Goal: Task Accomplishment & Management: Manage account settings

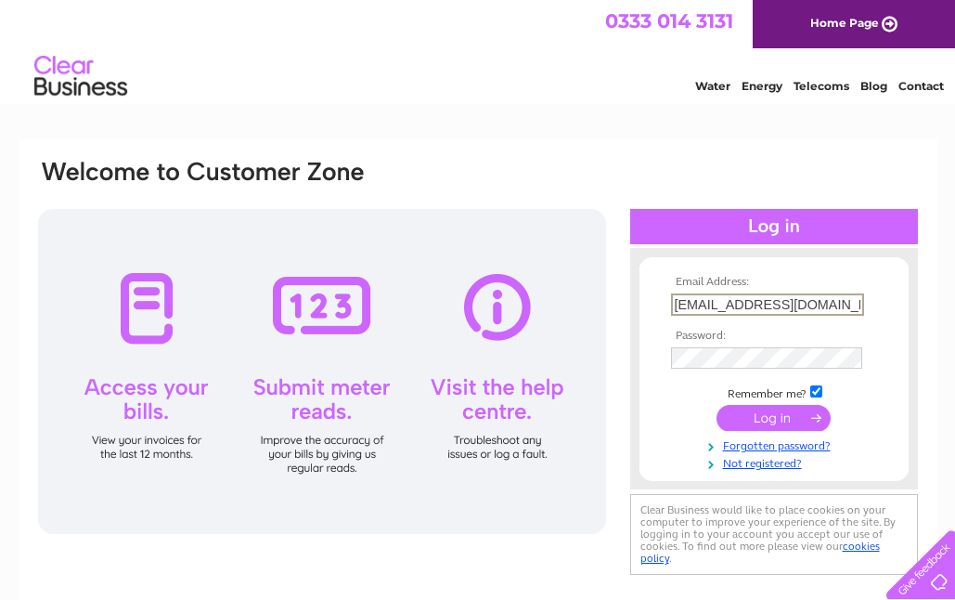
type input "leanneshairsalon@yahoo.co.uk"
click at [773, 423] on input "submit" at bounding box center [773, 418] width 114 height 26
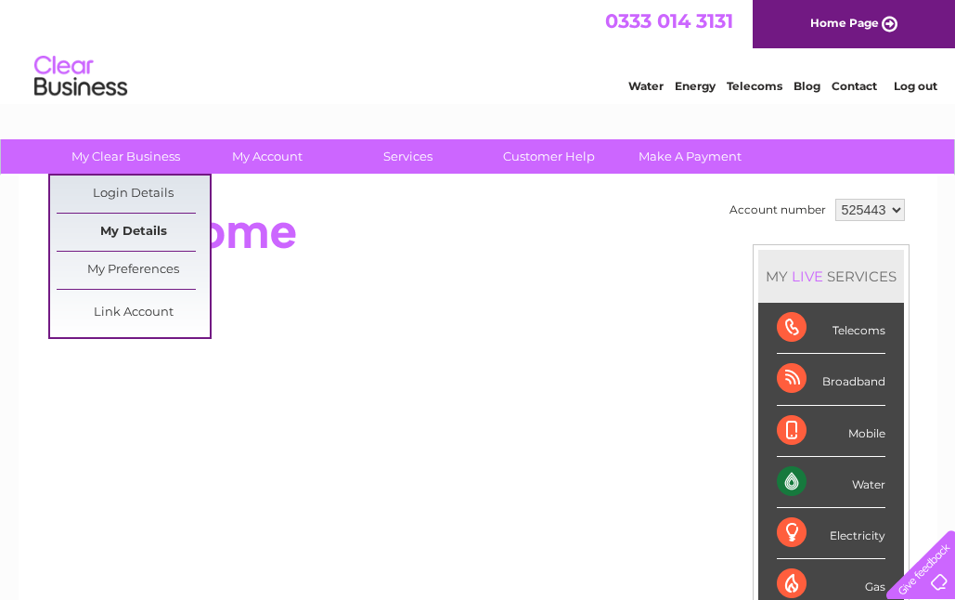
click at [152, 229] on link "My Details" at bounding box center [133, 231] width 153 height 37
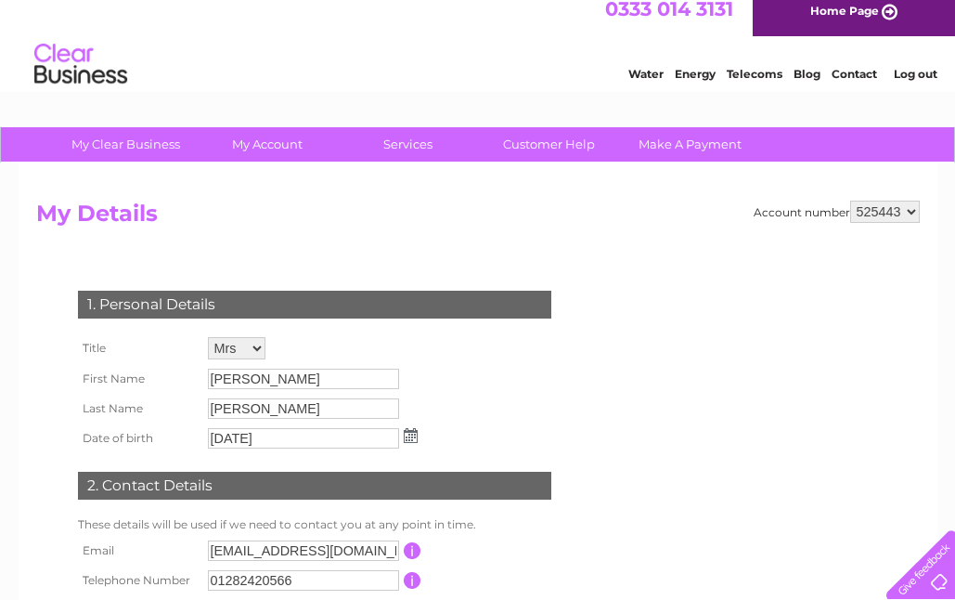
scroll to position [7, 0]
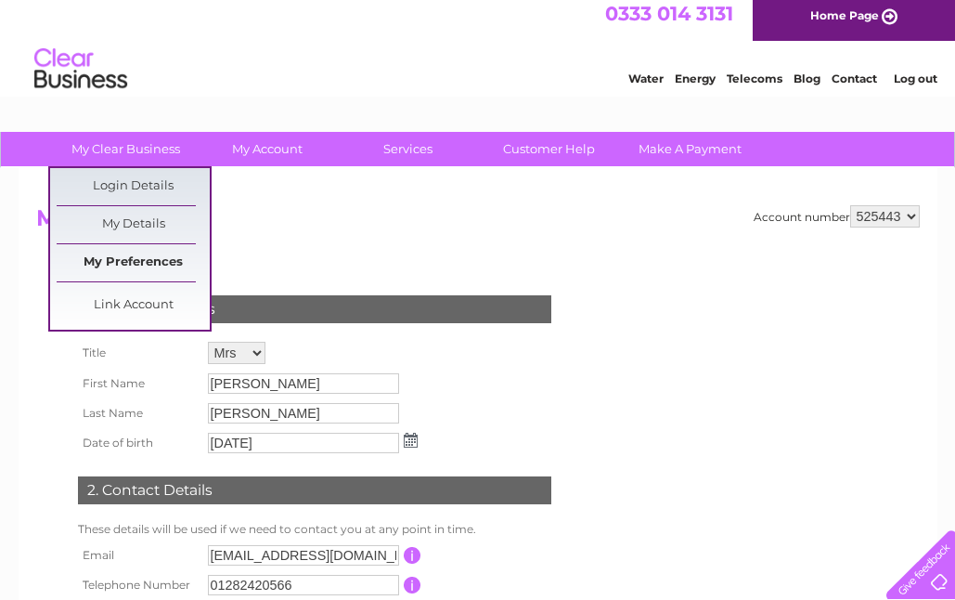
click at [134, 263] on link "My Preferences" at bounding box center [133, 262] width 153 height 37
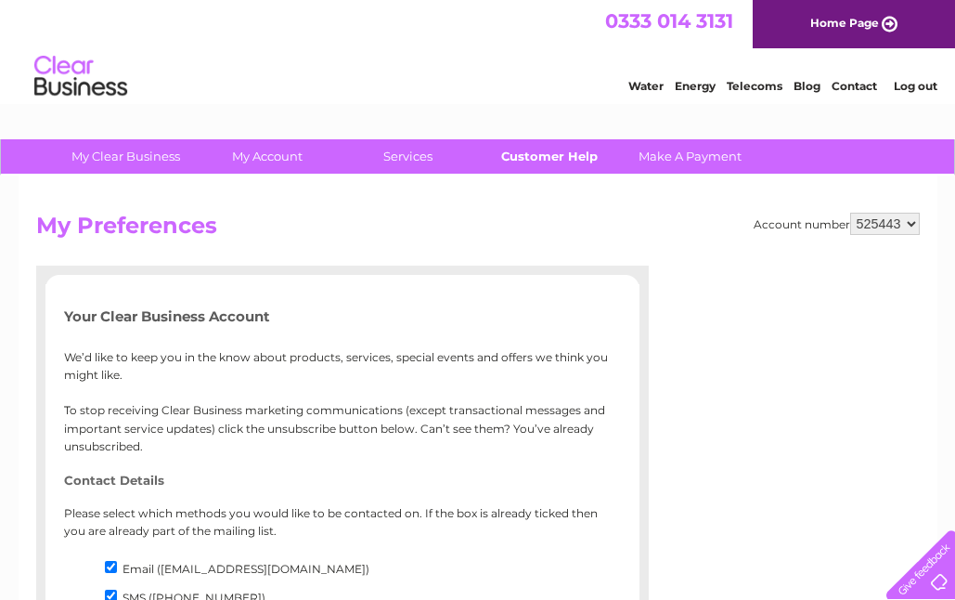
click at [504, 153] on link "Customer Help" at bounding box center [548, 156] width 153 height 34
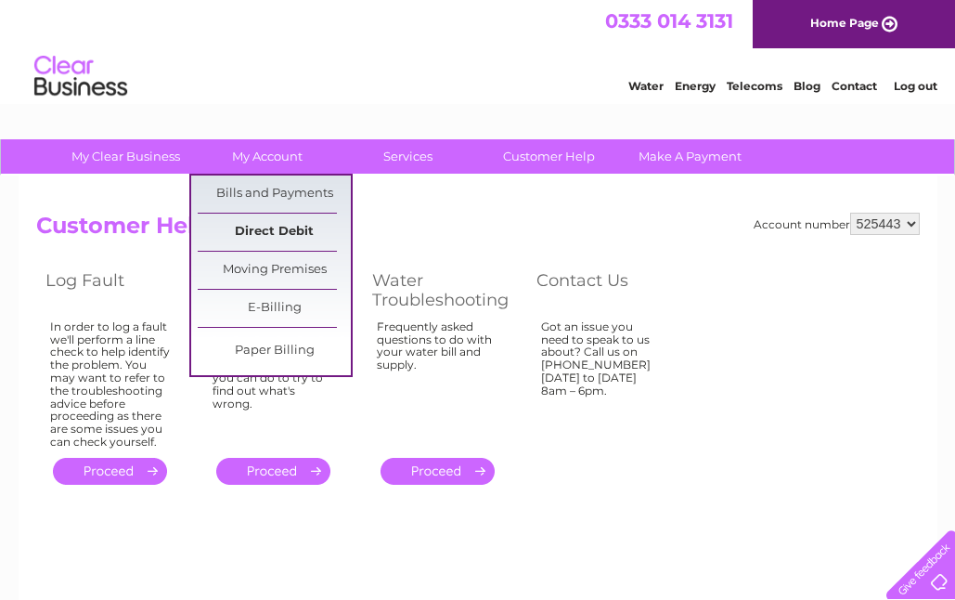
click at [276, 230] on link "Direct Debit" at bounding box center [274, 231] width 153 height 37
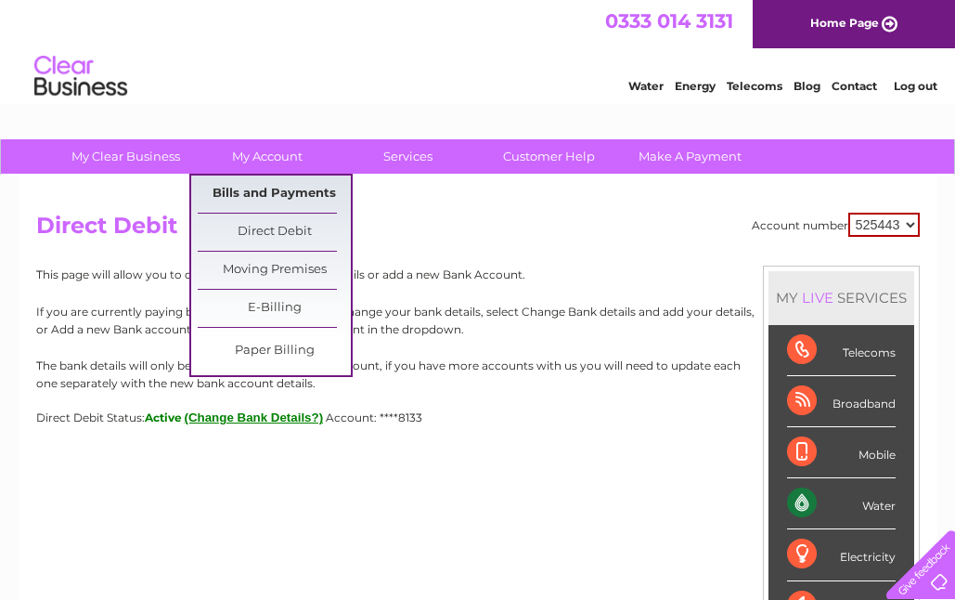
click at [239, 188] on link "Bills and Payments" at bounding box center [274, 193] width 153 height 37
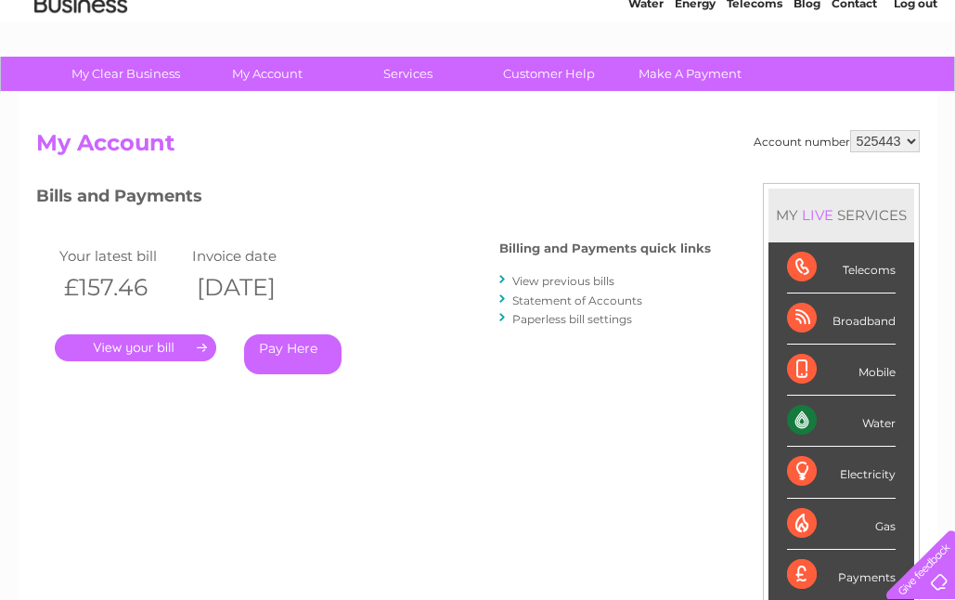
scroll to position [84, 0]
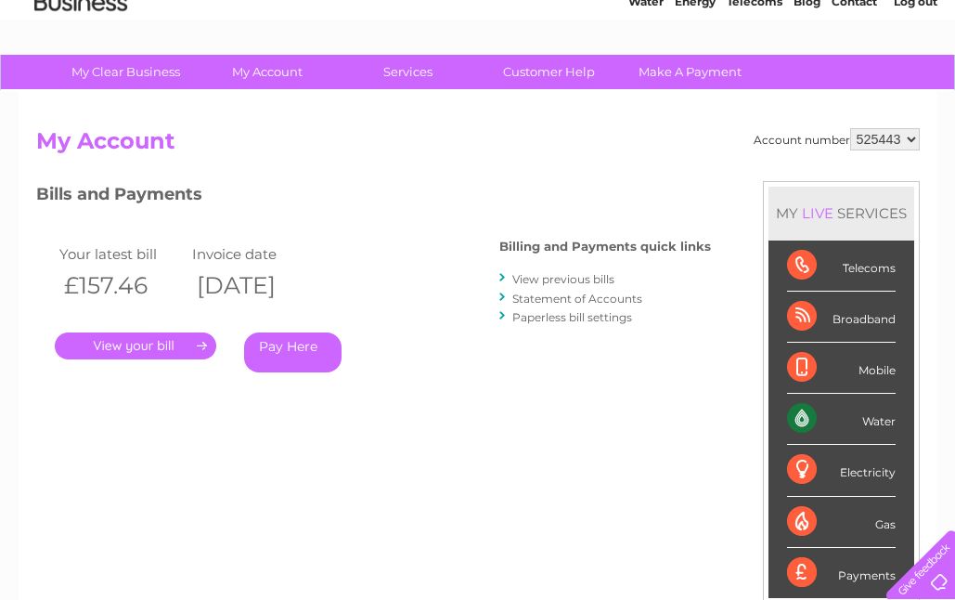
click at [156, 344] on link "." at bounding box center [135, 345] width 161 height 27
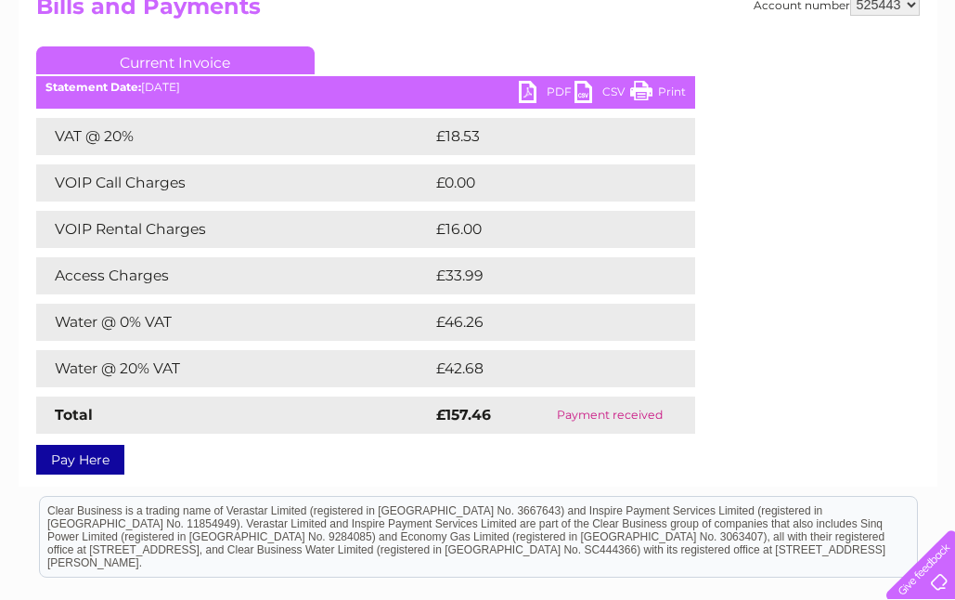
scroll to position [215, 0]
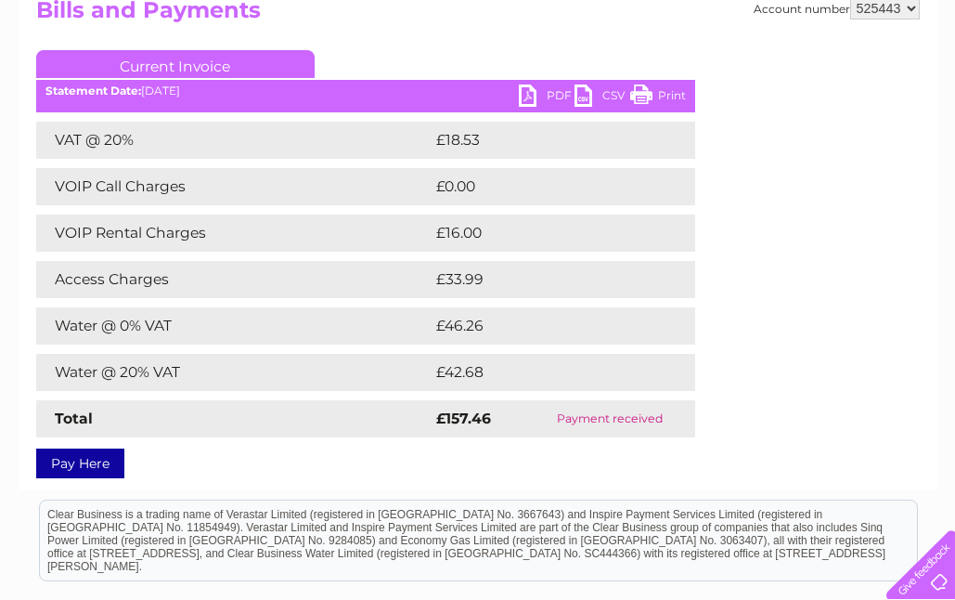
click at [204, 239] on td "VOIP Rental Charges" at bounding box center [233, 232] width 395 height 37
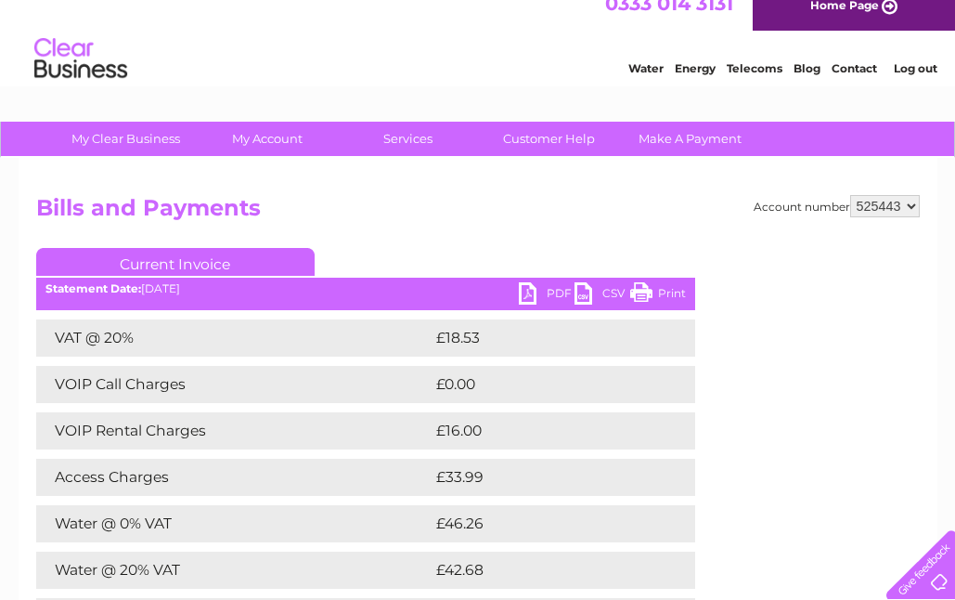
scroll to position [10, 0]
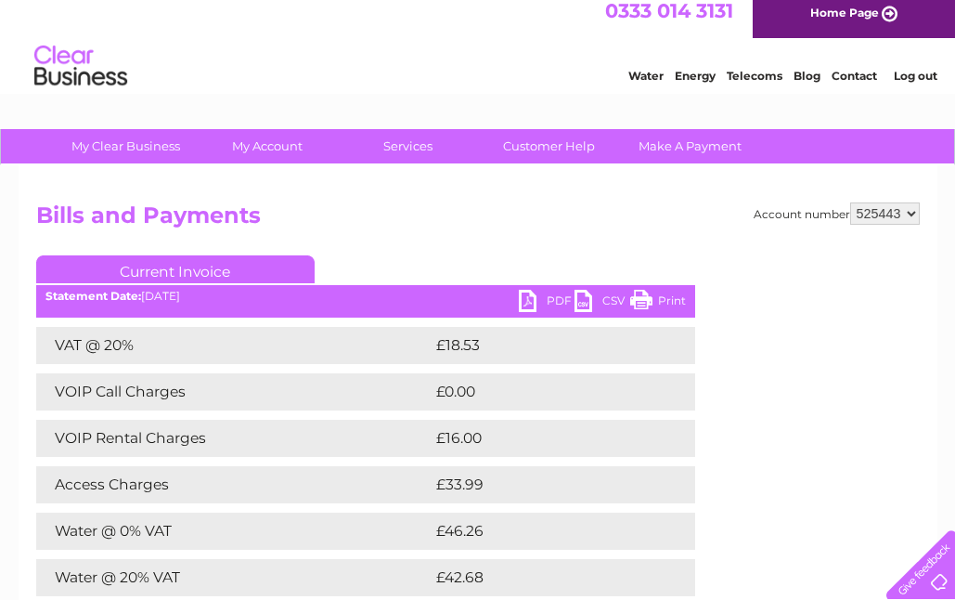
click at [195, 264] on link "Current Invoice" at bounding box center [175, 269] width 278 height 28
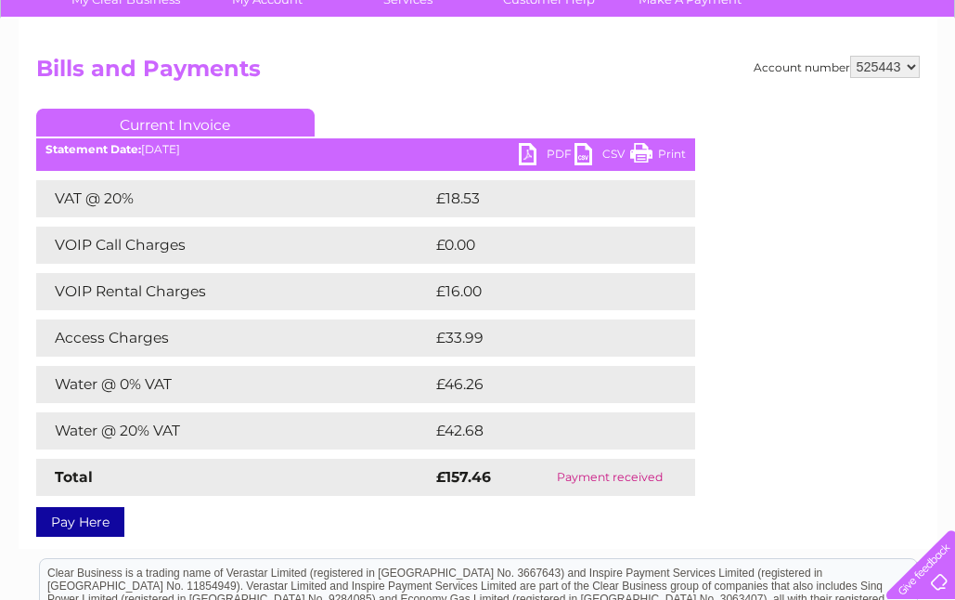
scroll to position [151, 0]
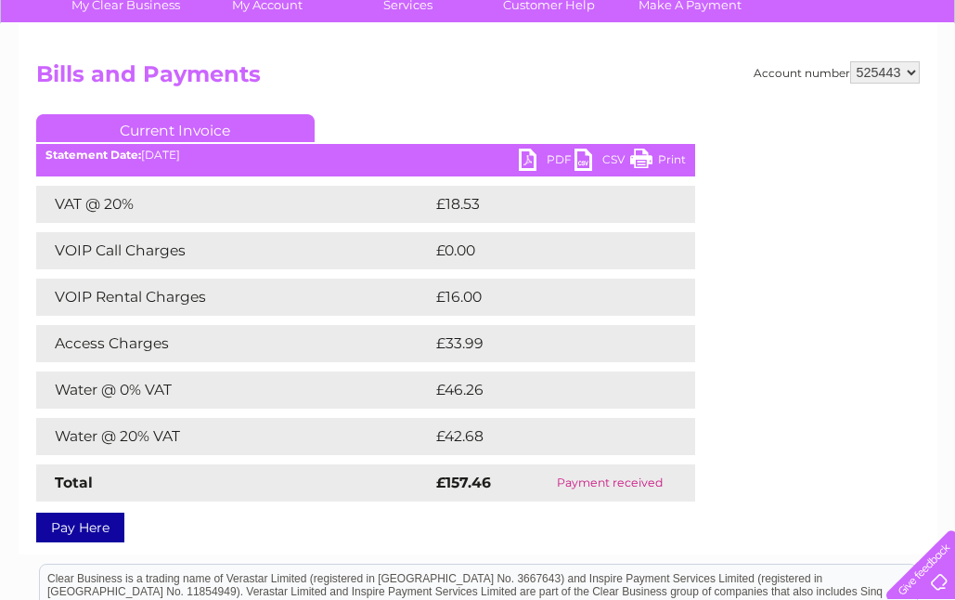
click at [152, 341] on td "Access Charges" at bounding box center [233, 343] width 395 height 37
click at [153, 294] on td "VOIP Rental Charges" at bounding box center [233, 296] width 395 height 37
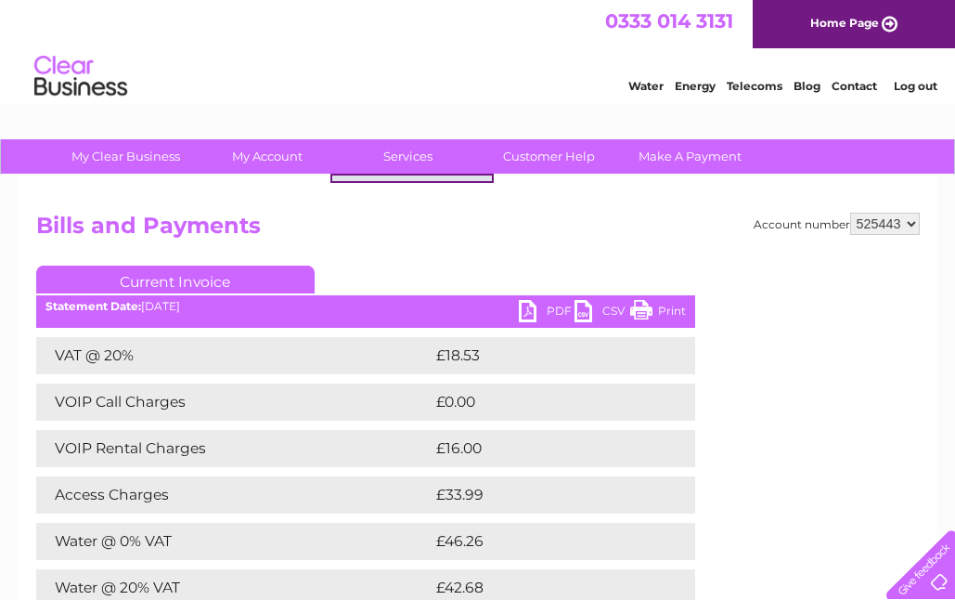
scroll to position [0, 0]
click at [522, 309] on link "PDF" at bounding box center [547, 313] width 56 height 27
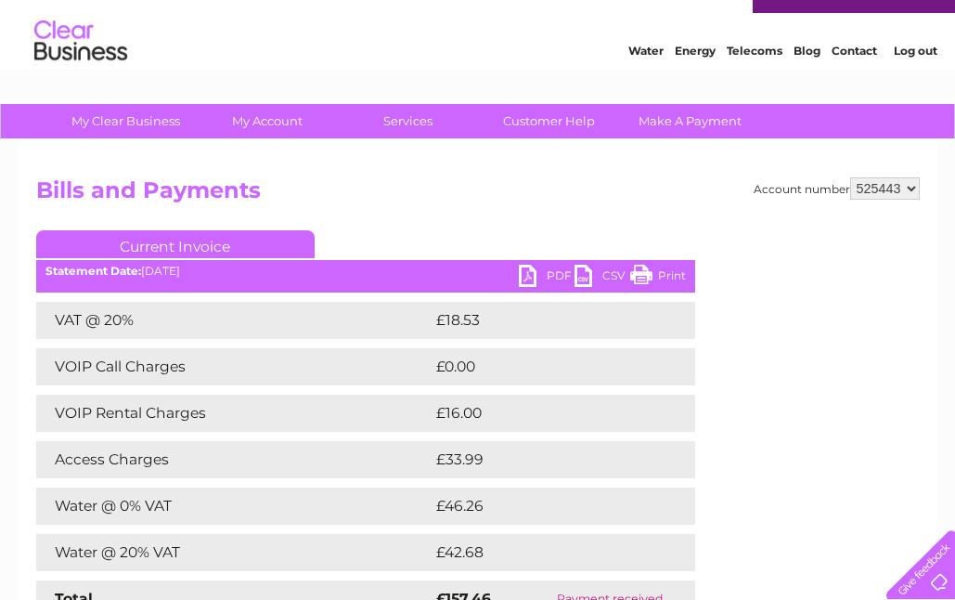
scroll to position [35, 0]
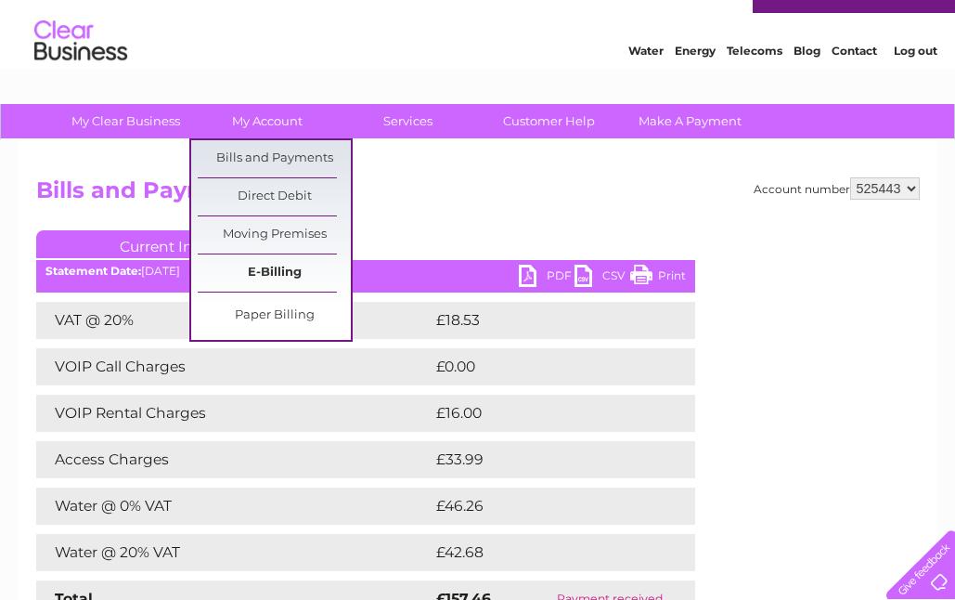
click at [262, 267] on link "E-Billing" at bounding box center [274, 272] width 153 height 37
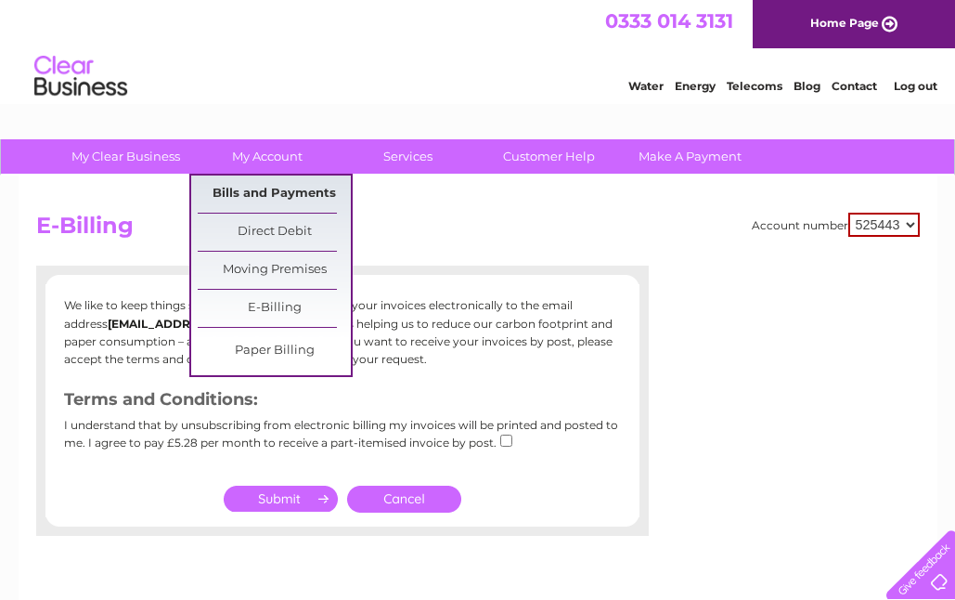
click at [271, 194] on link "Bills and Payments" at bounding box center [274, 193] width 153 height 37
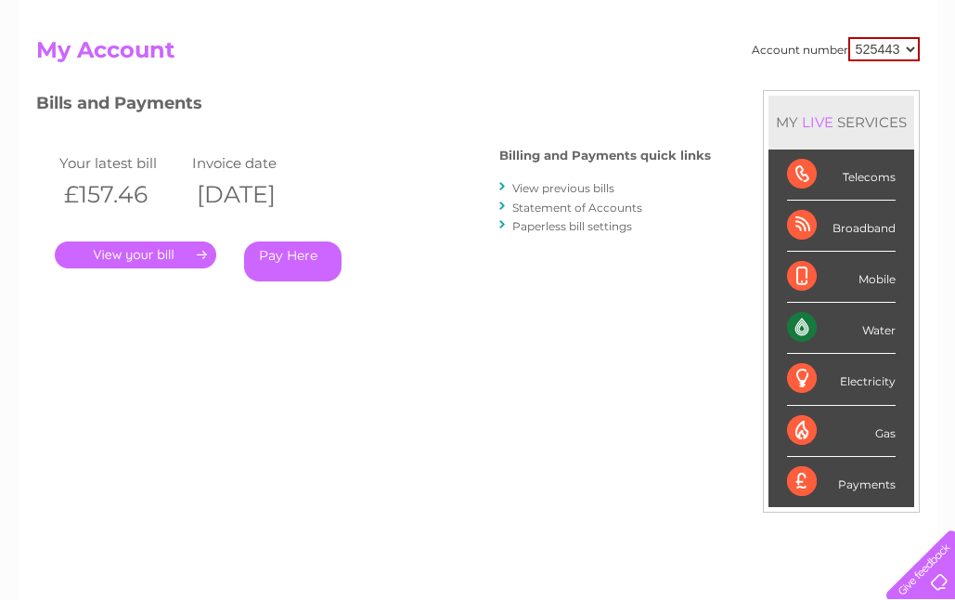
scroll to position [167, 0]
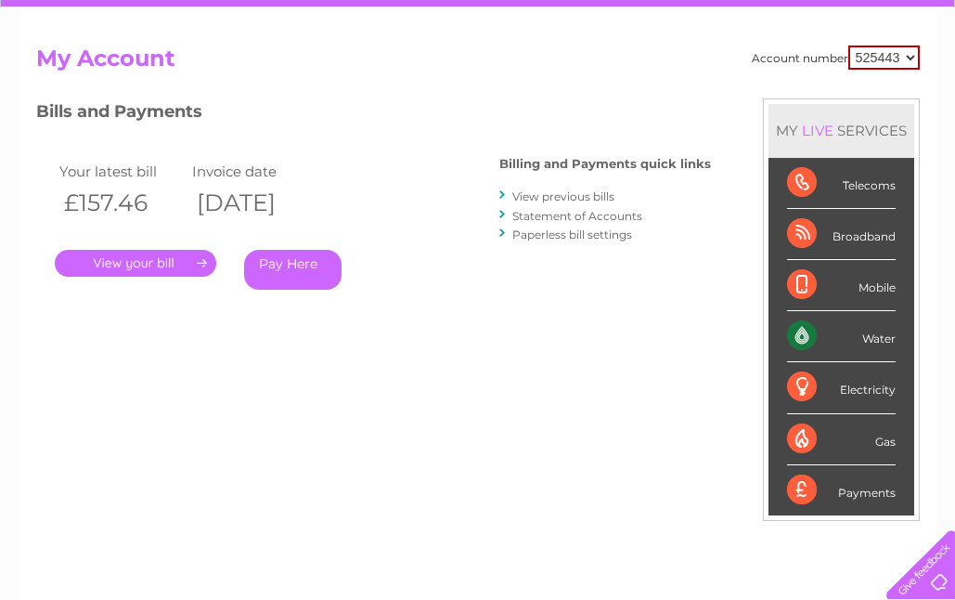
click at [155, 262] on link "." at bounding box center [135, 263] width 161 height 27
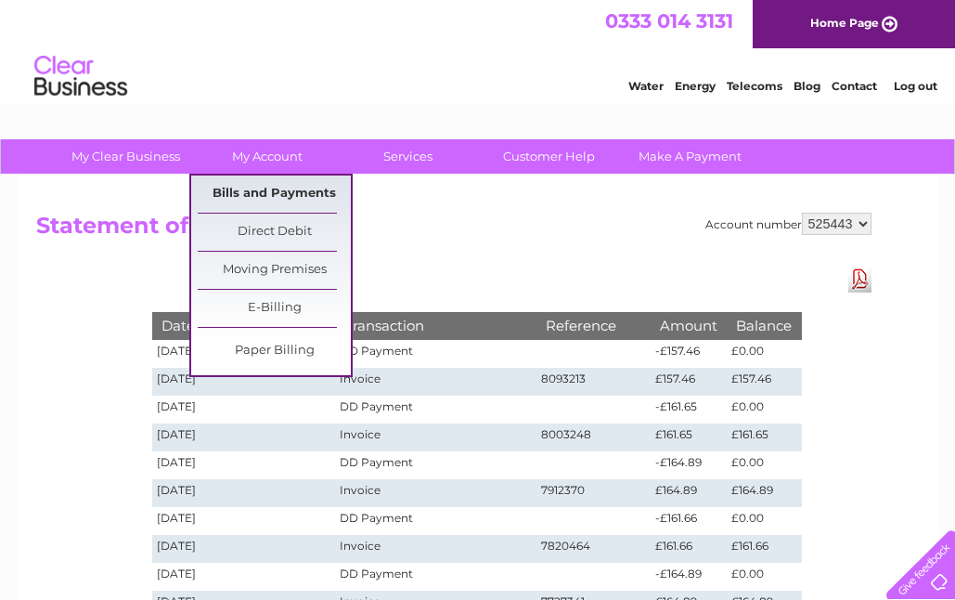
click at [239, 181] on link "Bills and Payments" at bounding box center [274, 193] width 153 height 37
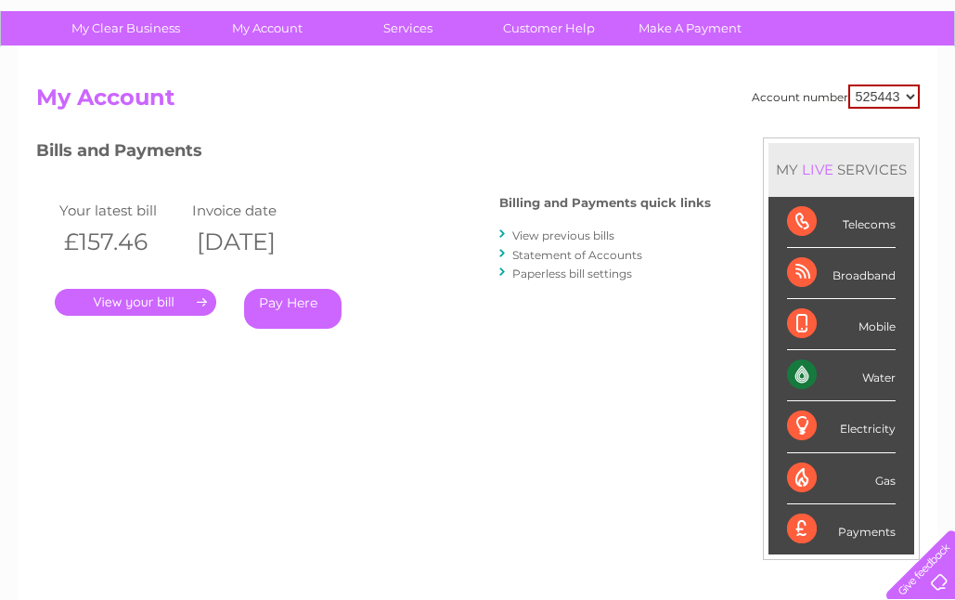
scroll to position [132, 0]
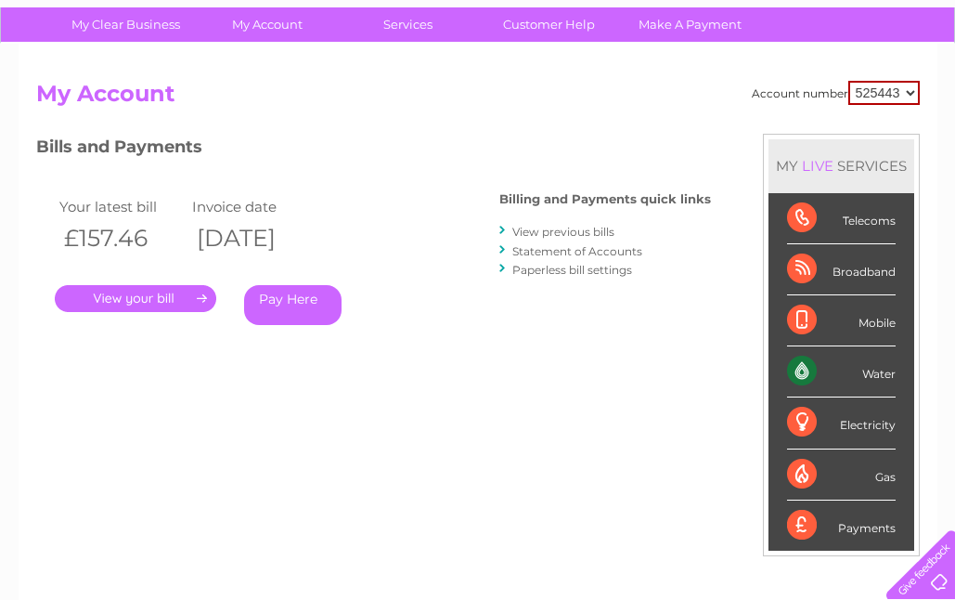
click at [164, 300] on link "." at bounding box center [135, 298] width 161 height 27
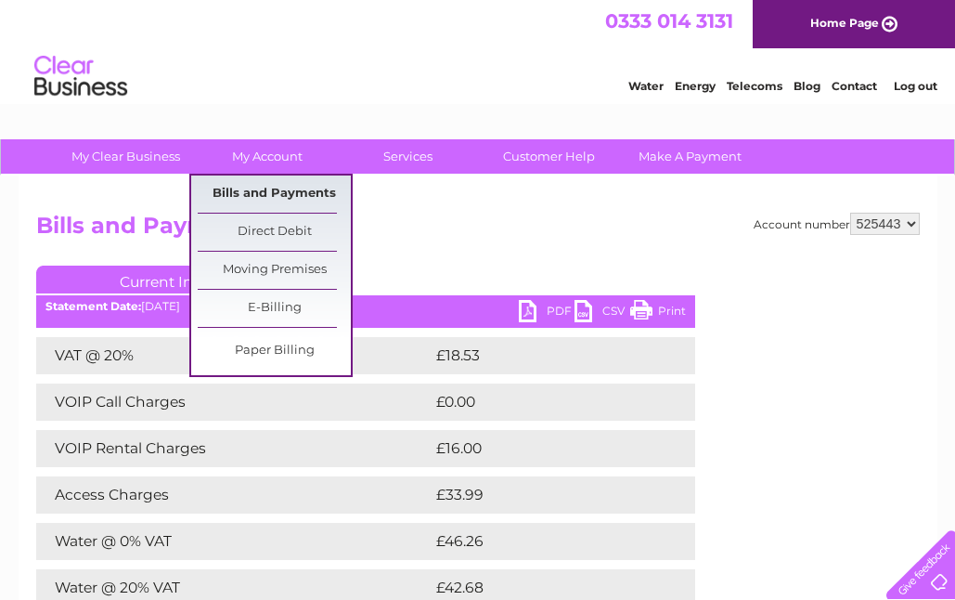
click at [261, 188] on link "Bills and Payments" at bounding box center [274, 193] width 153 height 37
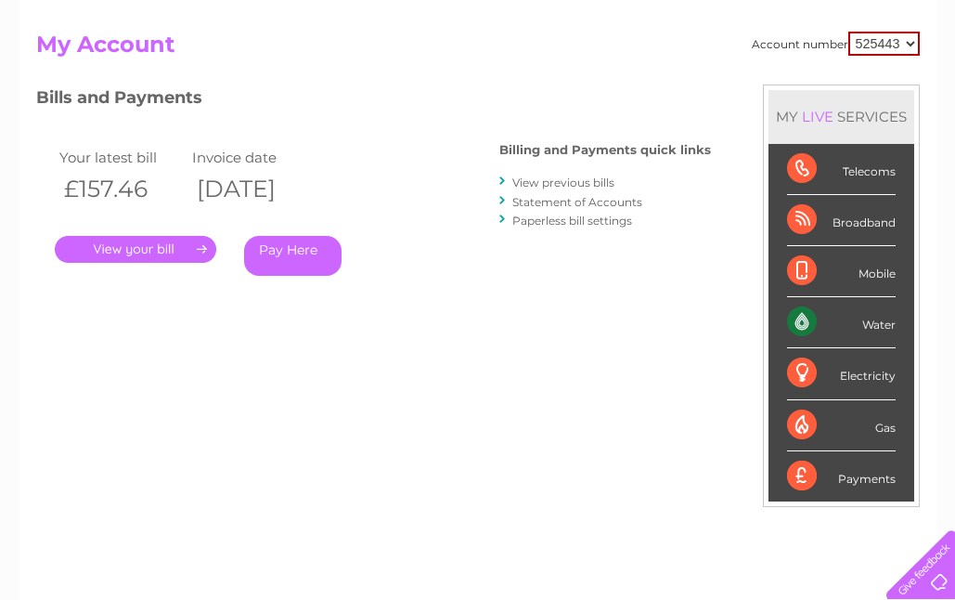
scroll to position [184, 0]
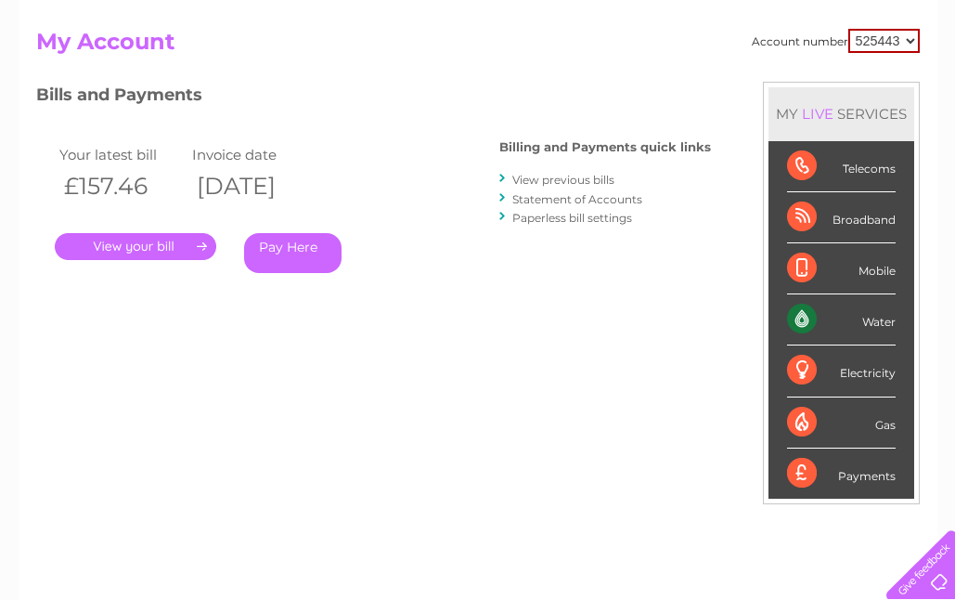
click at [601, 181] on link "View previous bills" at bounding box center [563, 180] width 102 height 14
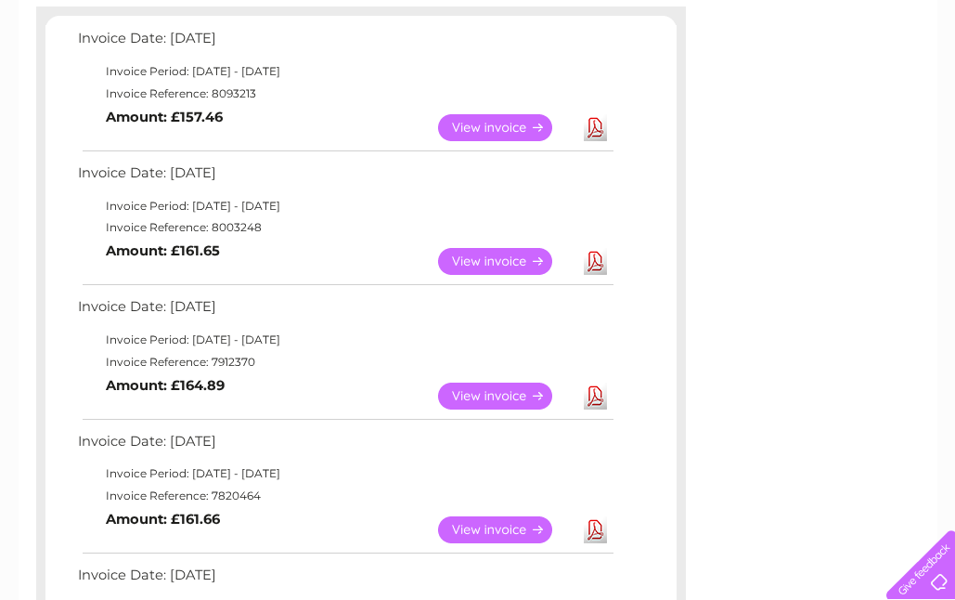
scroll to position [321, 0]
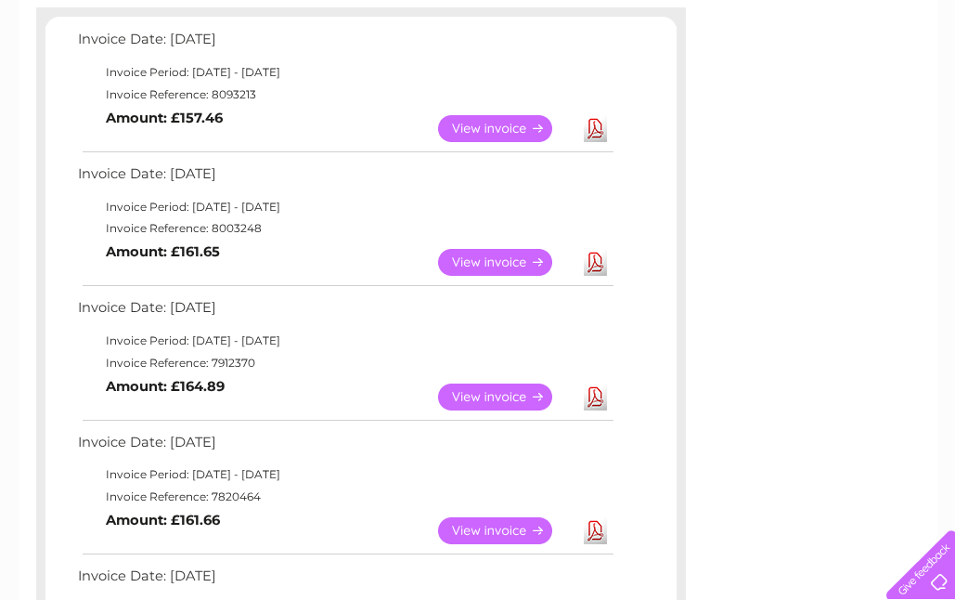
click at [514, 123] on link "View" at bounding box center [506, 128] width 136 height 27
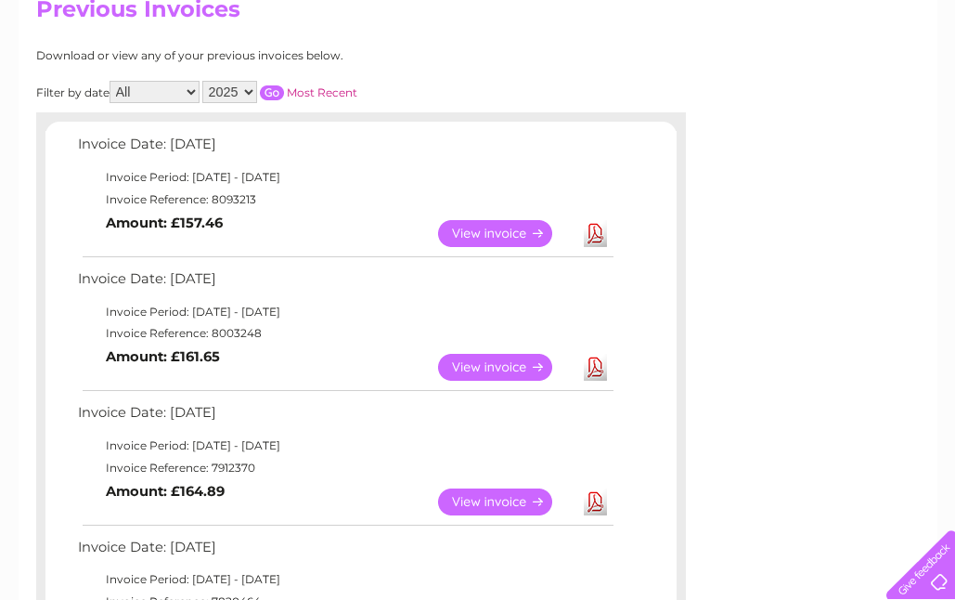
scroll to position [213, 0]
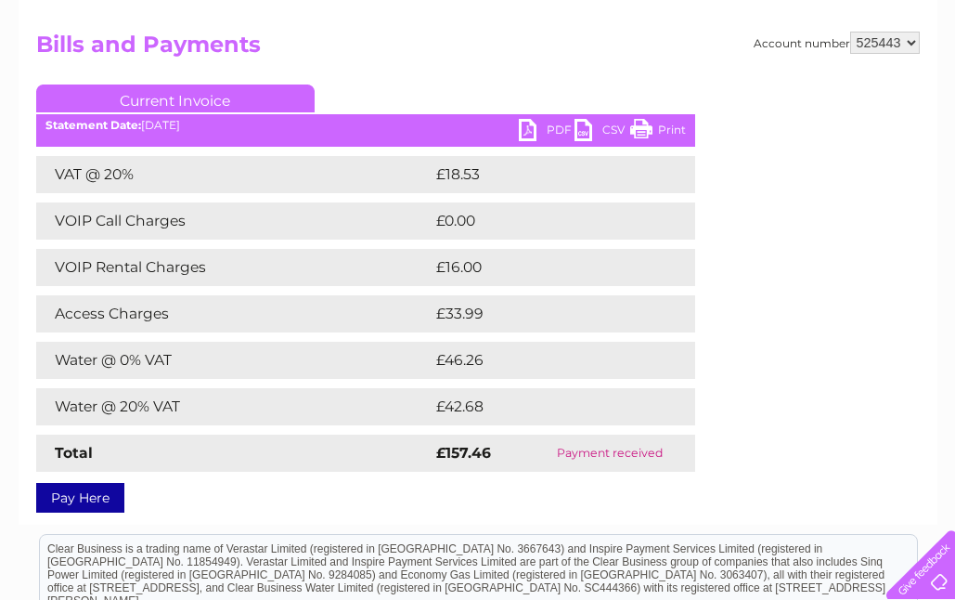
scroll to position [180, 0]
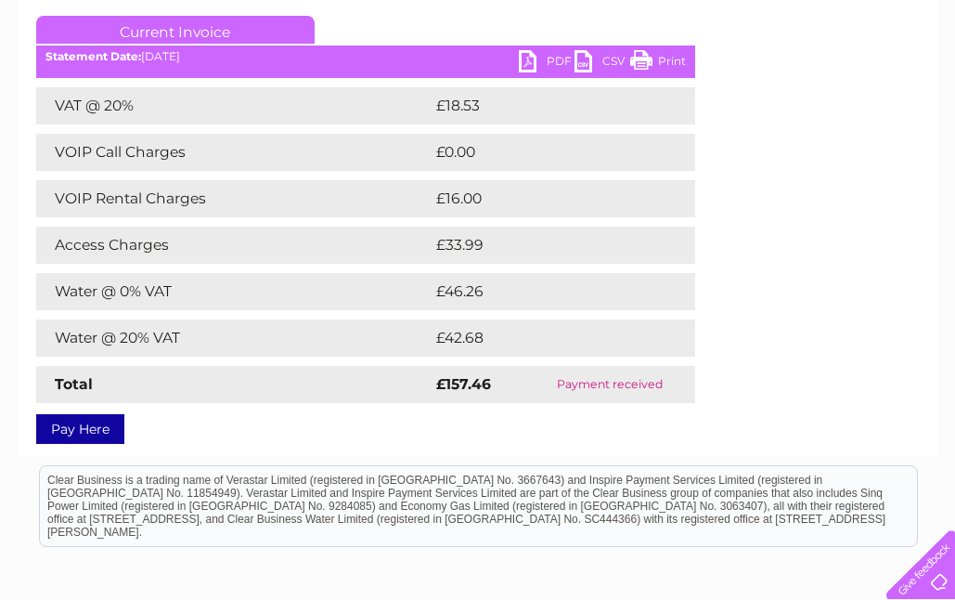
scroll to position [245, 0]
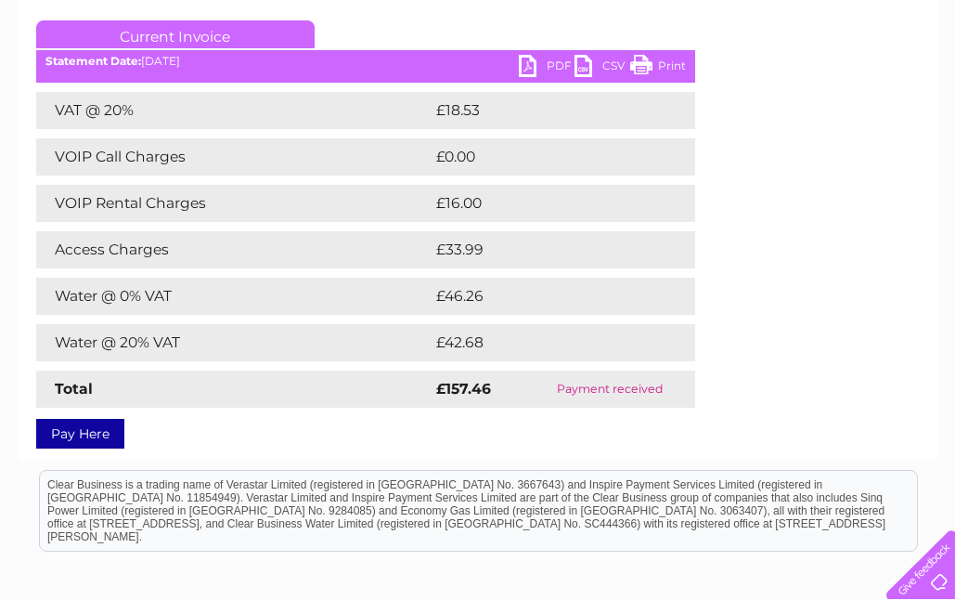
click at [260, 285] on td "Water @ 0% VAT" at bounding box center [233, 295] width 395 height 37
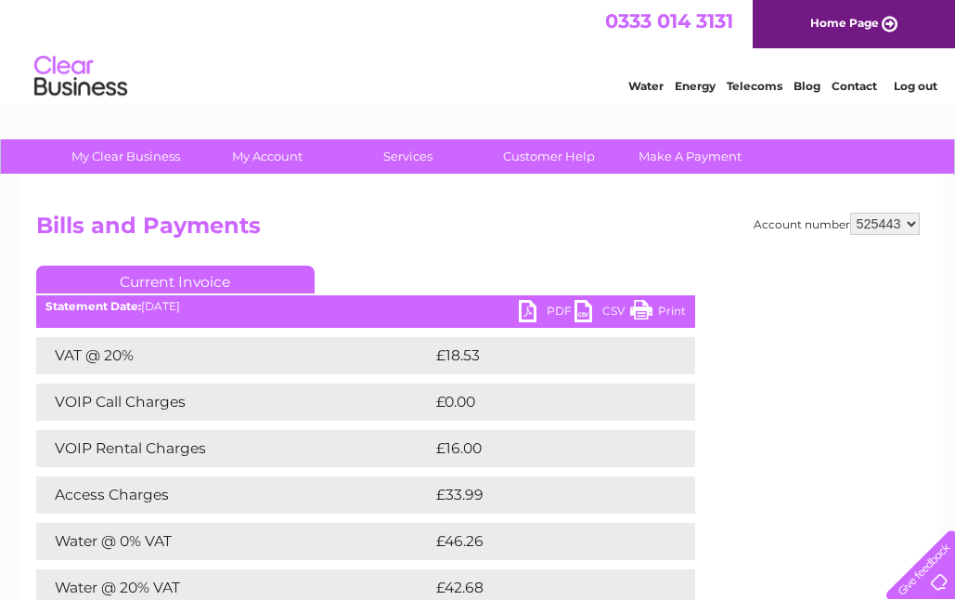
scroll to position [0, 0]
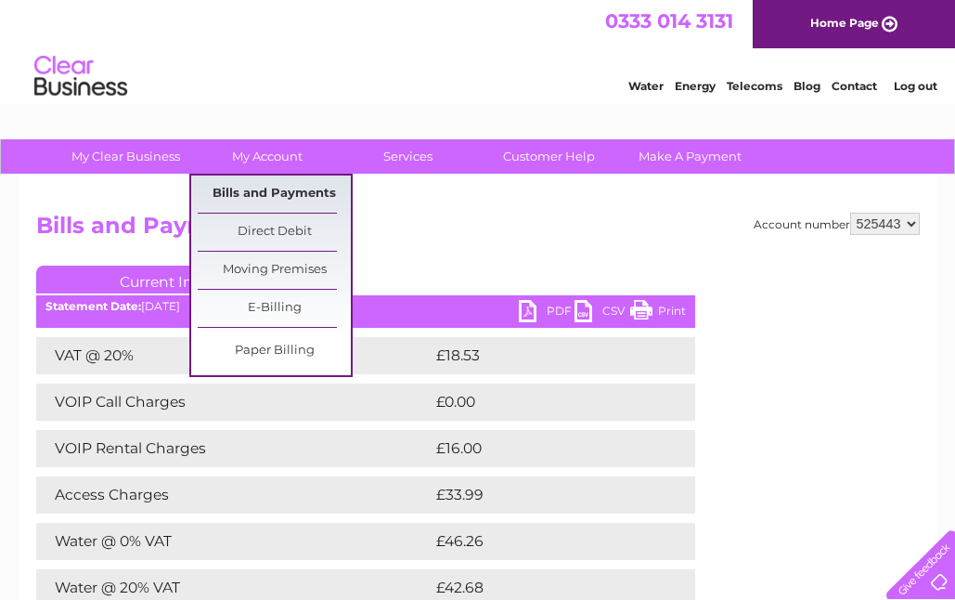
click at [263, 188] on link "Bills and Payments" at bounding box center [274, 193] width 153 height 37
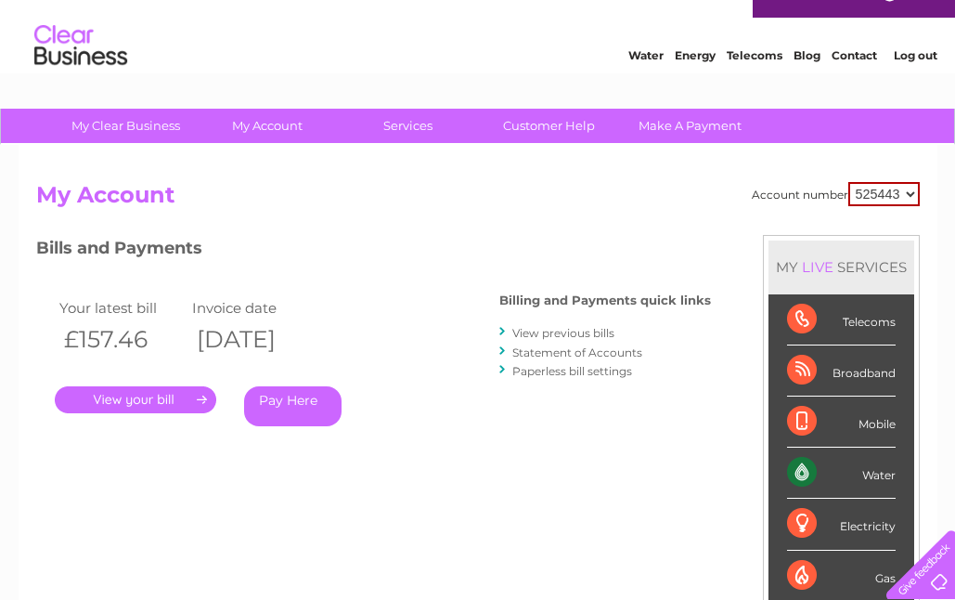
scroll to position [29, 0]
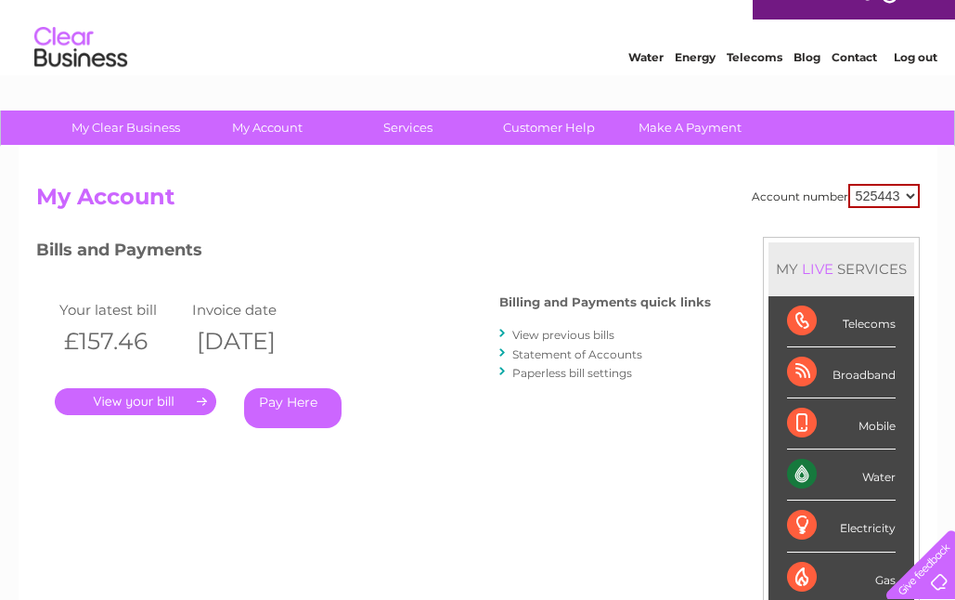
click at [612, 355] on link "Statement of Accounts" at bounding box center [577, 354] width 130 height 14
click at [551, 336] on link "View previous bills" at bounding box center [563, 335] width 102 height 14
click at [130, 400] on link "." at bounding box center [135, 401] width 161 height 27
click at [134, 394] on link "." at bounding box center [135, 401] width 161 height 27
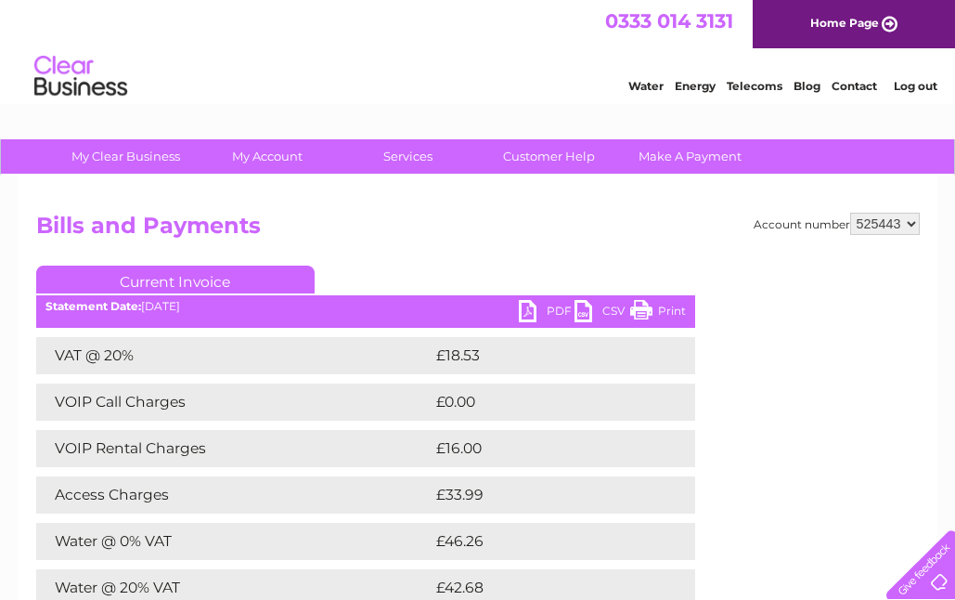
click at [177, 275] on link "Current Invoice" at bounding box center [175, 279] width 278 height 28
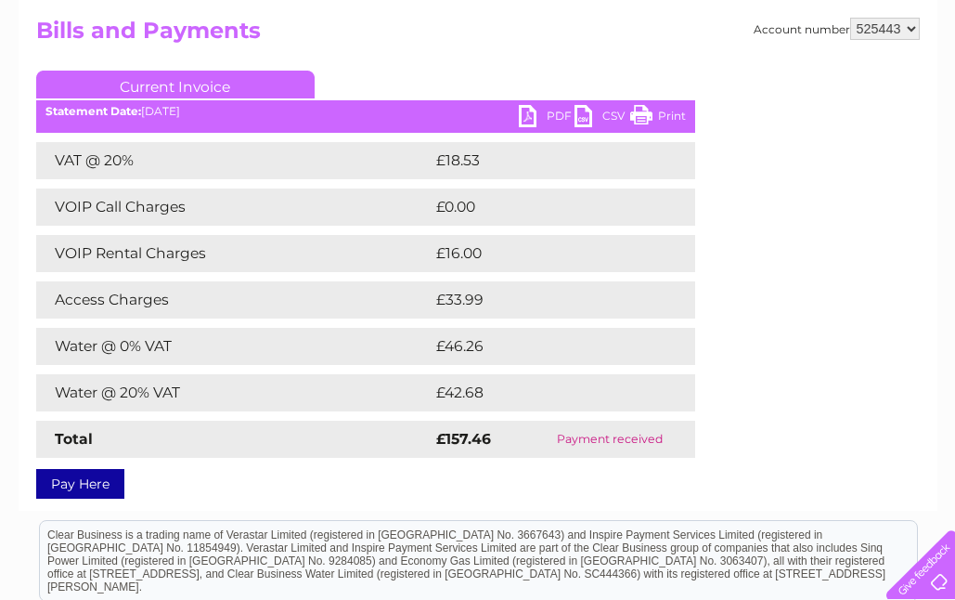
scroll to position [192, 0]
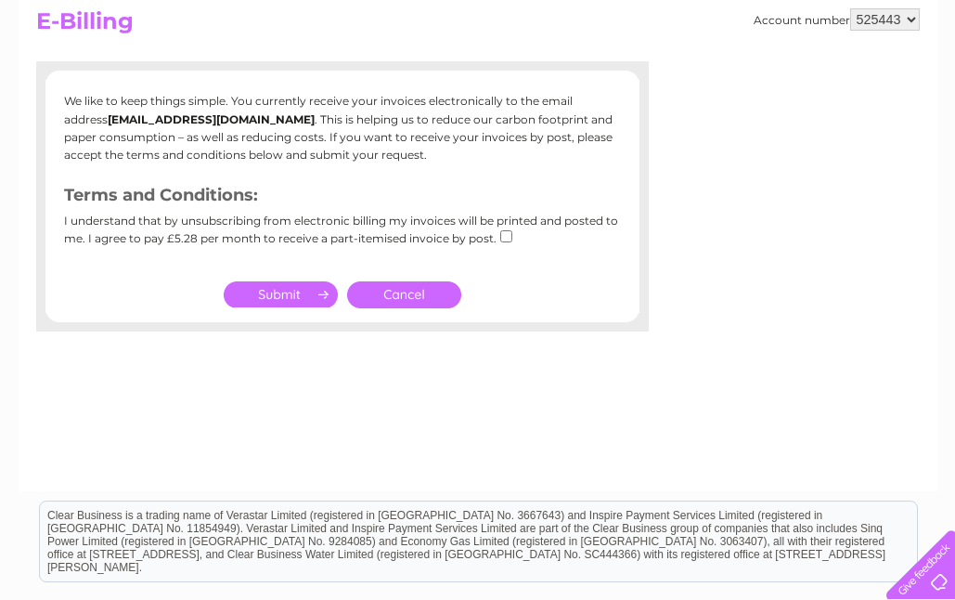
scroll to position [201, 0]
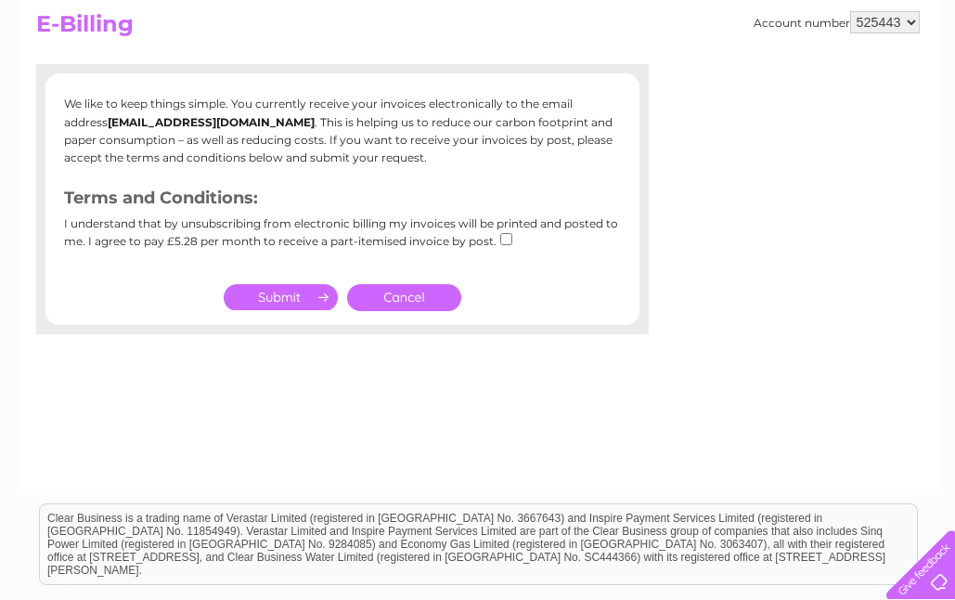
click at [423, 291] on link "Cancel" at bounding box center [404, 297] width 114 height 27
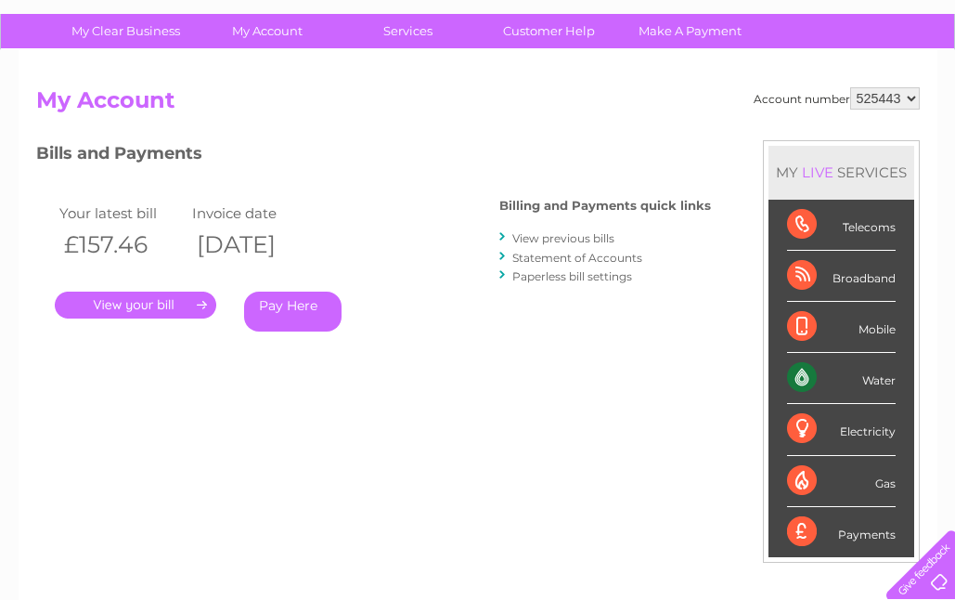
scroll to position [106, 0]
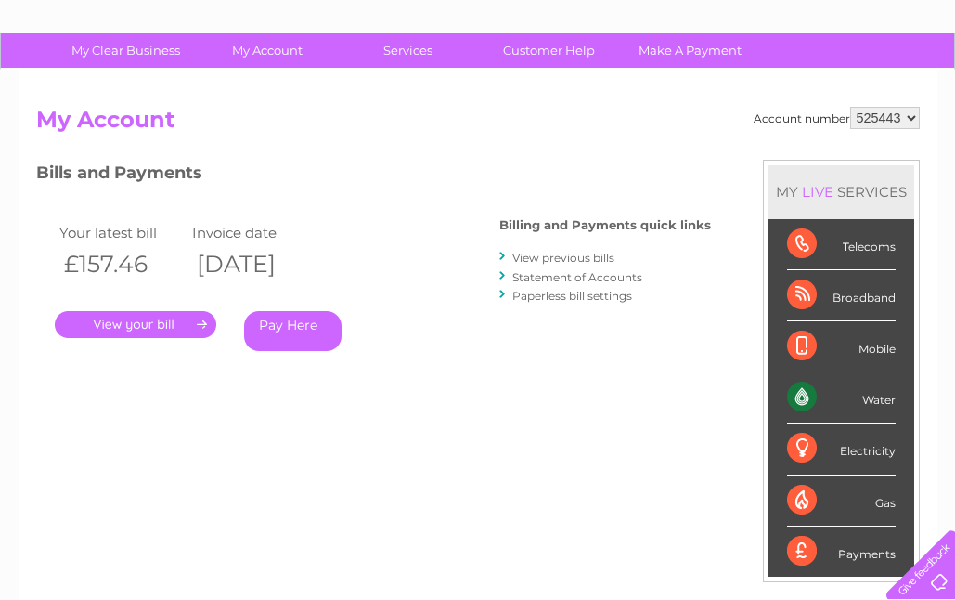
click at [180, 321] on link "." at bounding box center [135, 324] width 161 height 27
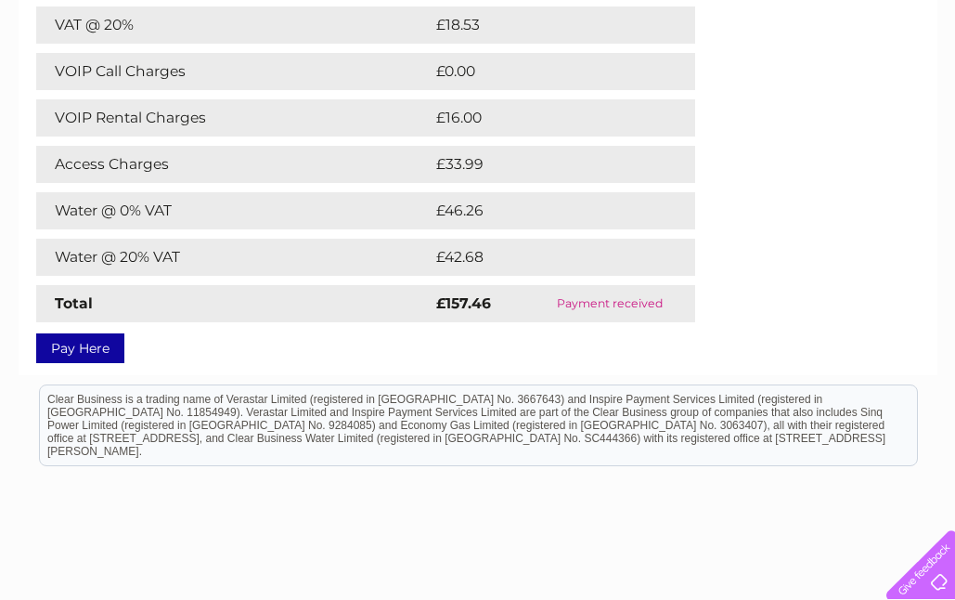
scroll to position [332, 0]
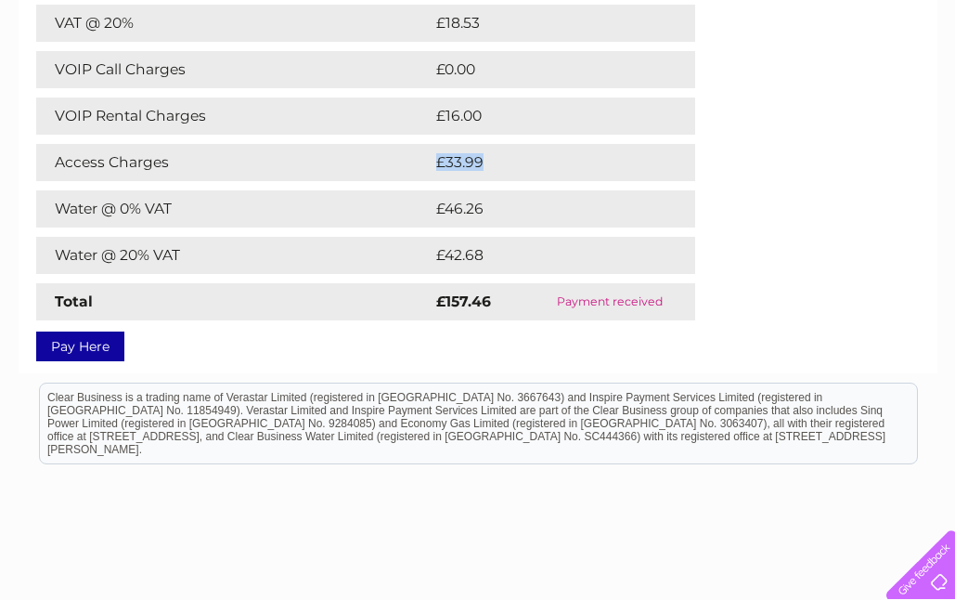
click at [460, 174] on td "£33.99" at bounding box center [545, 162] width 226 height 37
click at [398, 277] on div "VAT @ 20% £18.53 VOIP Call Charges £0.00 VOIP Rental Charges £16.00 Access Char…" at bounding box center [365, 163] width 659 height 316
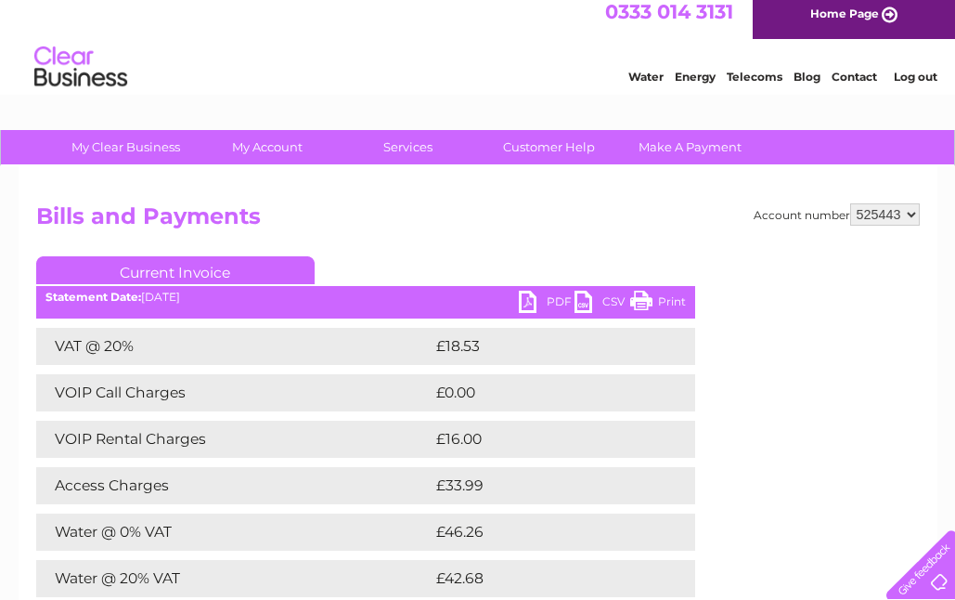
scroll to position [0, 0]
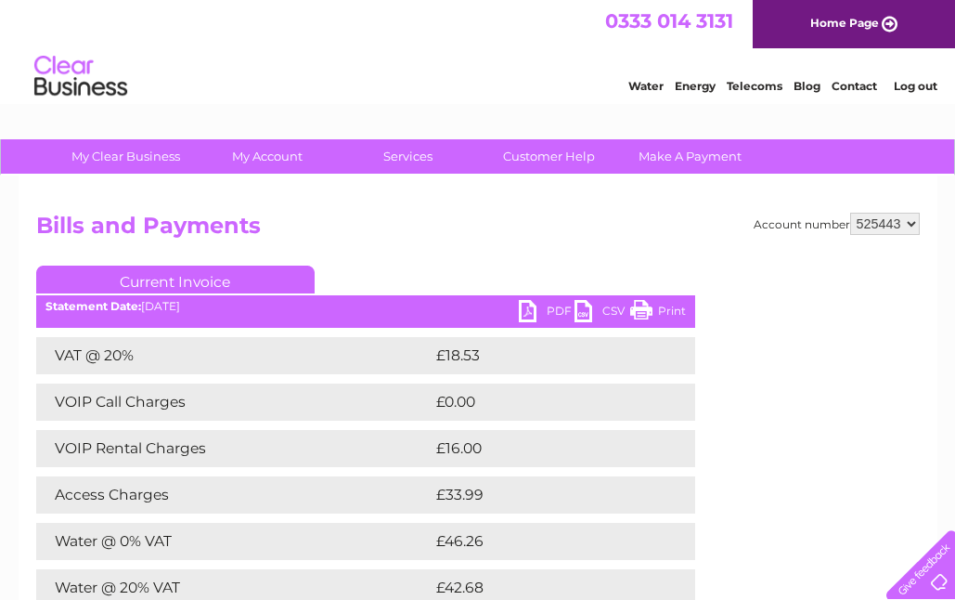
click at [41, 91] on img at bounding box center [80, 76] width 95 height 57
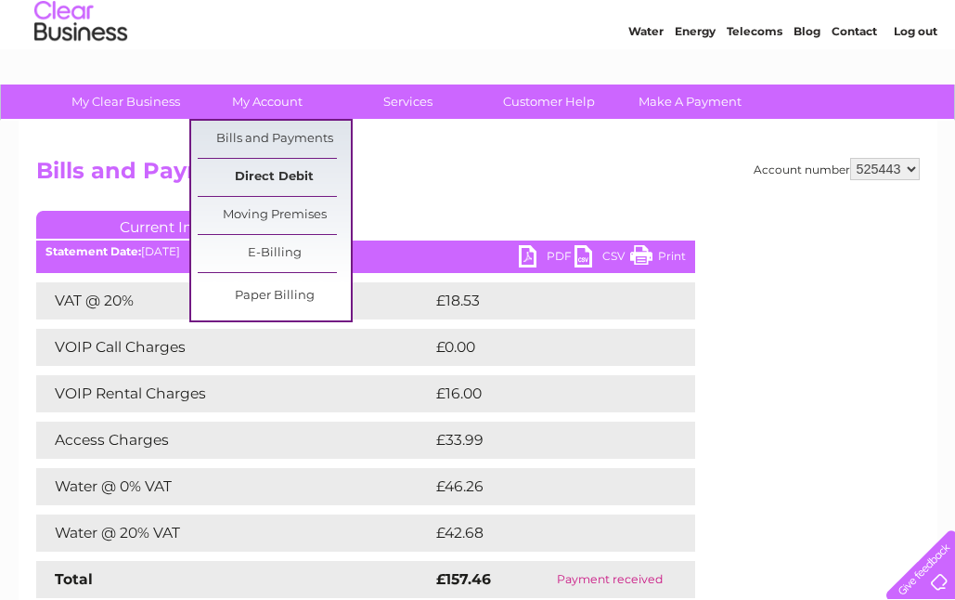
scroll to position [54, 0]
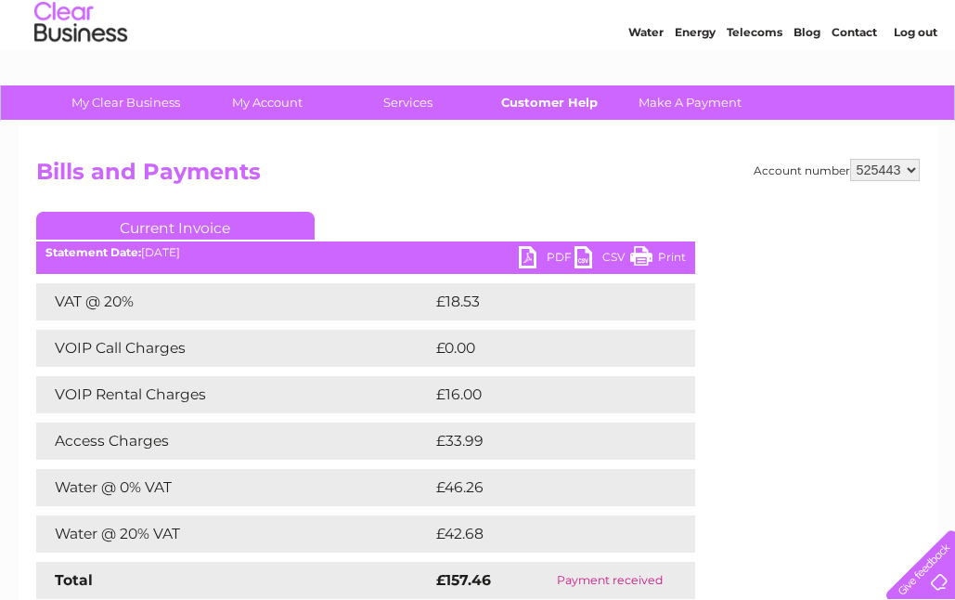
click at [556, 103] on link "Customer Help" at bounding box center [548, 102] width 153 height 34
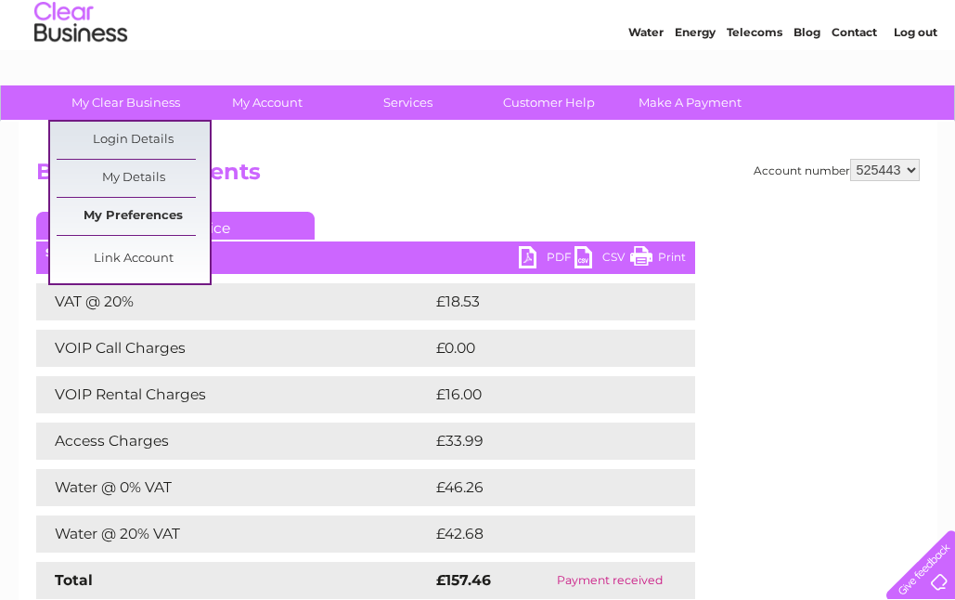
click at [129, 219] on link "My Preferences" at bounding box center [133, 216] width 153 height 37
click at [407, 161] on h2 "Bills and Payments" at bounding box center [478, 176] width 884 height 35
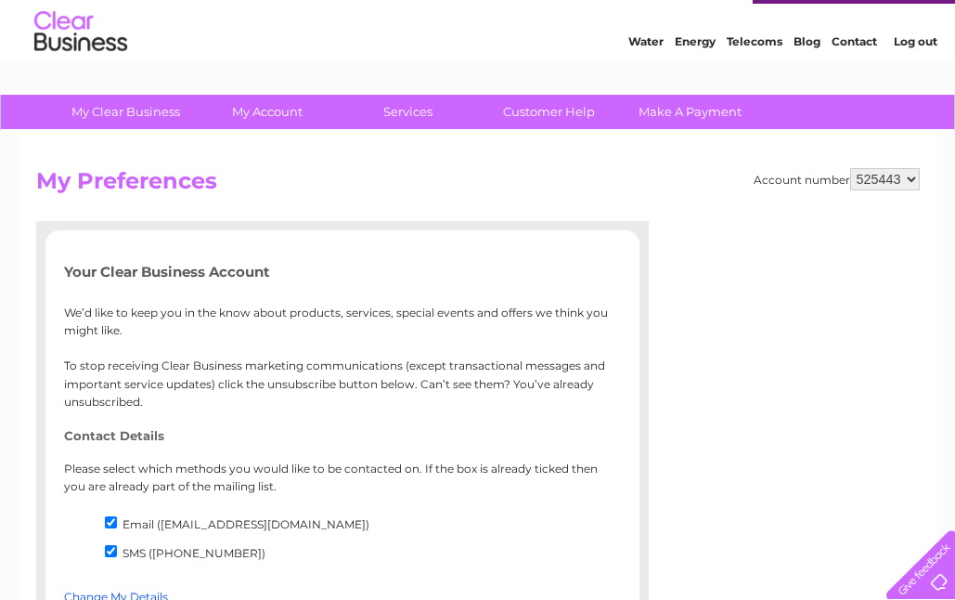
scroll to position [14, 0]
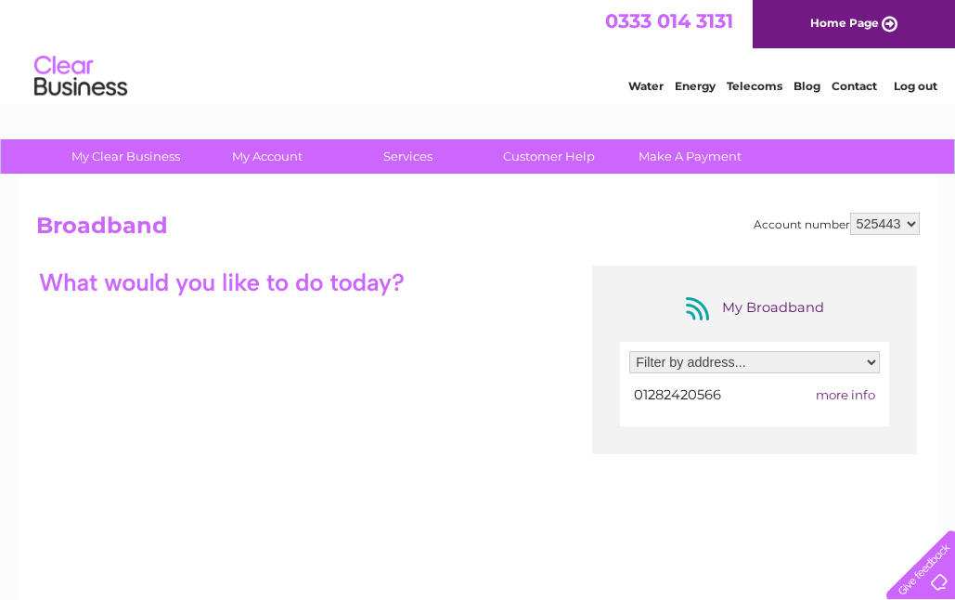
scroll to position [6, 0]
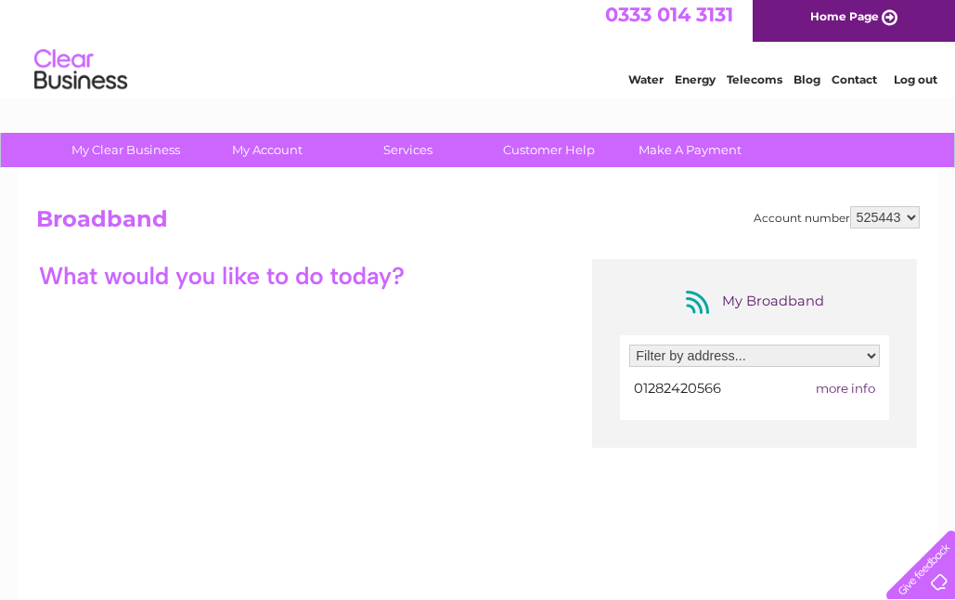
click at [412, 316] on div "My Broadband Filter by address... 12A Hargreaves Street, Burnley, Lancashire, B…" at bounding box center [478, 440] width 884 height 362
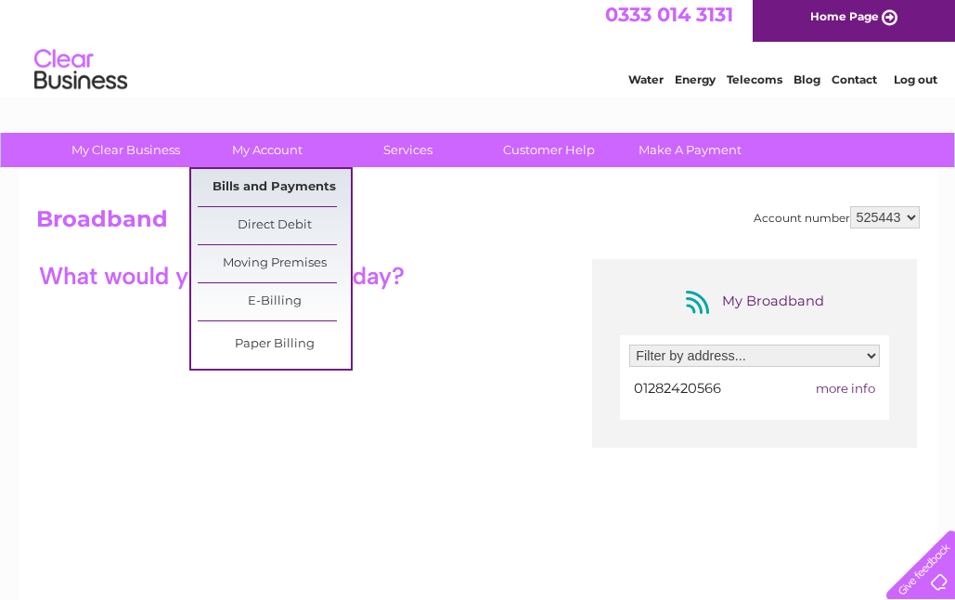
click at [260, 187] on link "Bills and Payments" at bounding box center [274, 187] width 153 height 37
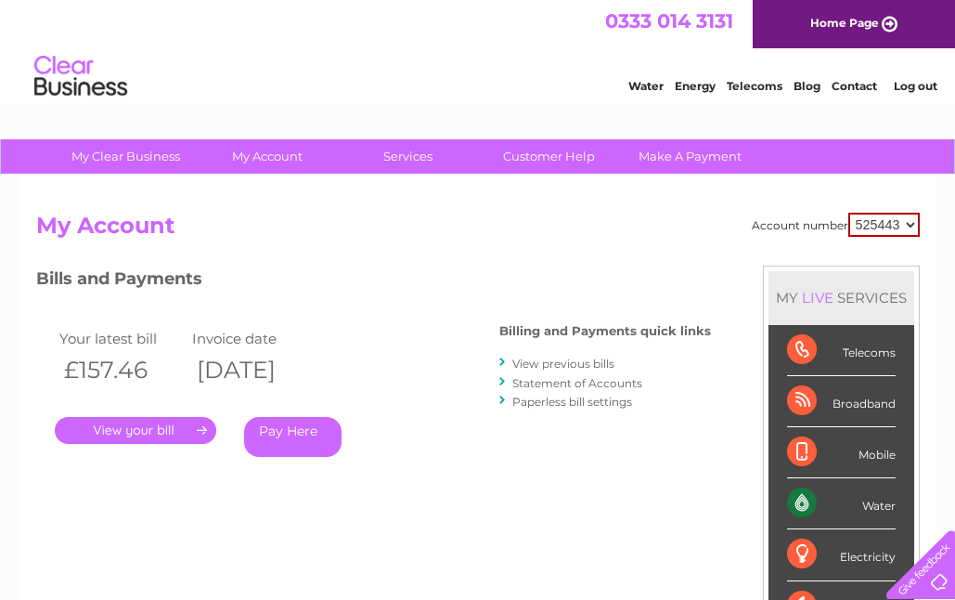
click at [554, 358] on link "View previous bills" at bounding box center [563, 363] width 102 height 14
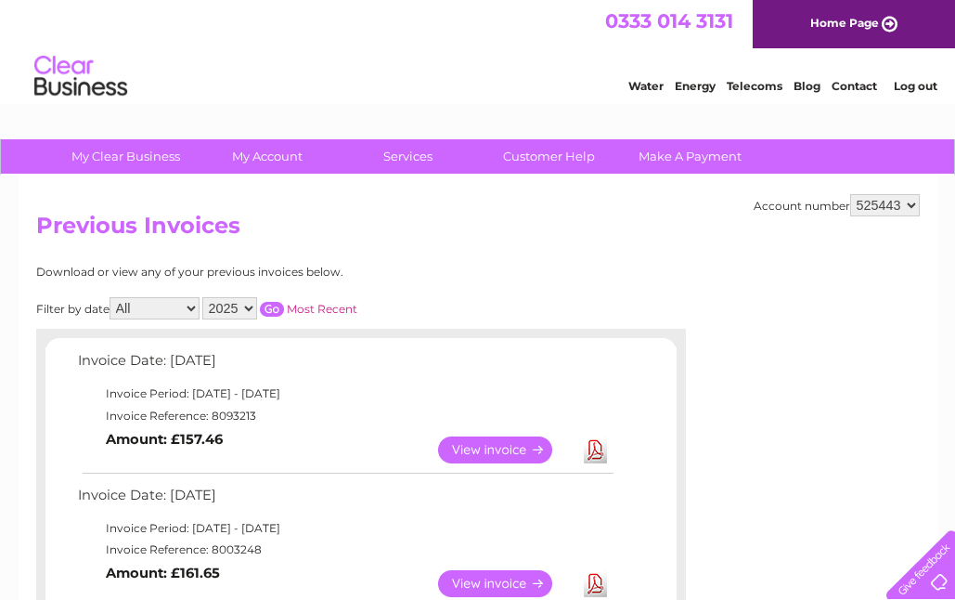
click at [523, 438] on link "View" at bounding box center [506, 449] width 136 height 27
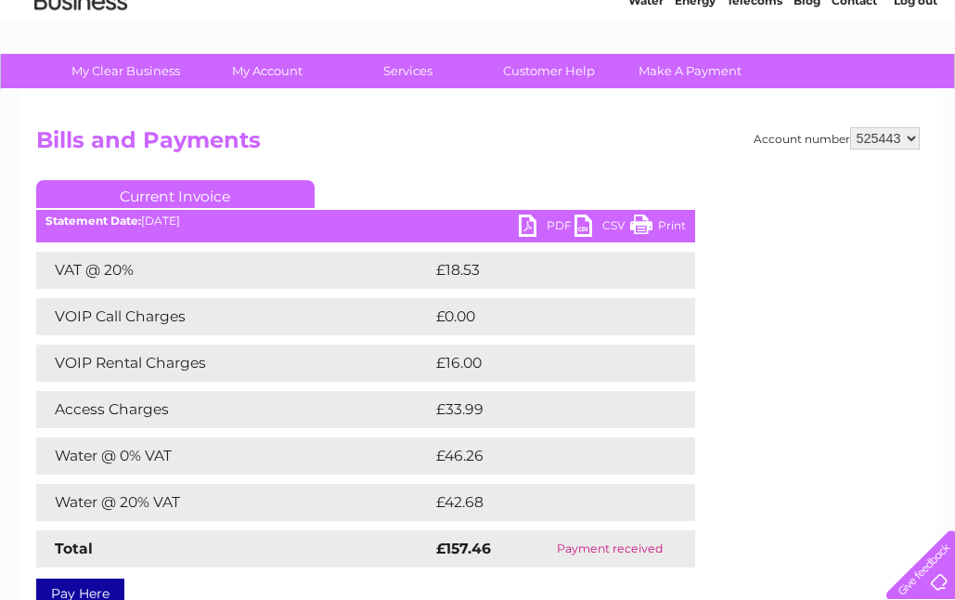
scroll to position [85, 0]
